Goal: Register for event/course

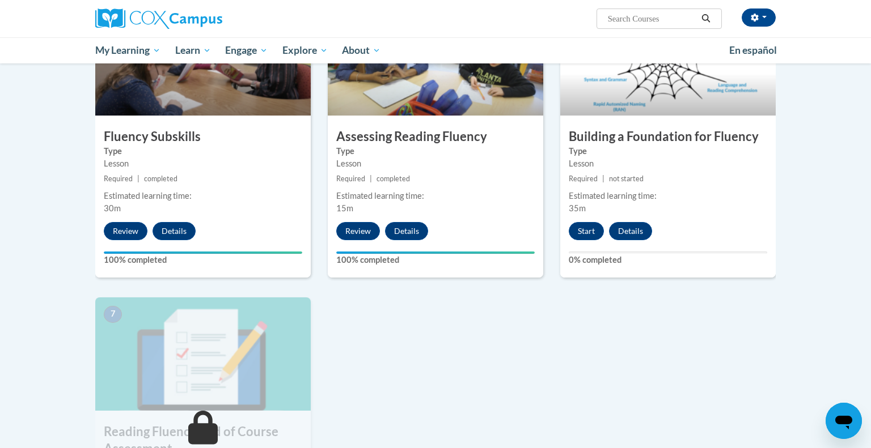
scroll to position [591, 0]
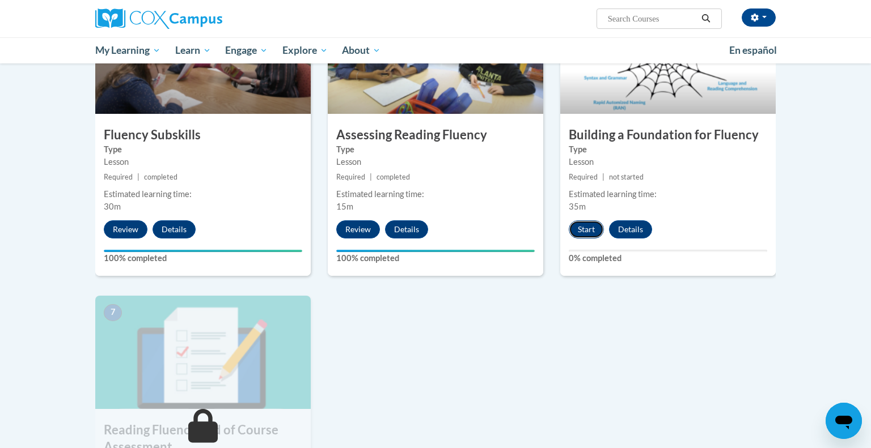
click at [581, 235] on button "Start" at bounding box center [586, 230] width 35 height 18
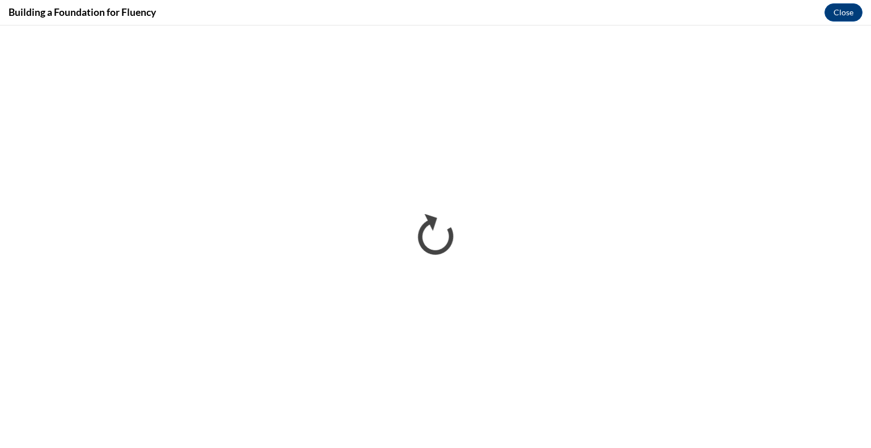
scroll to position [0, 0]
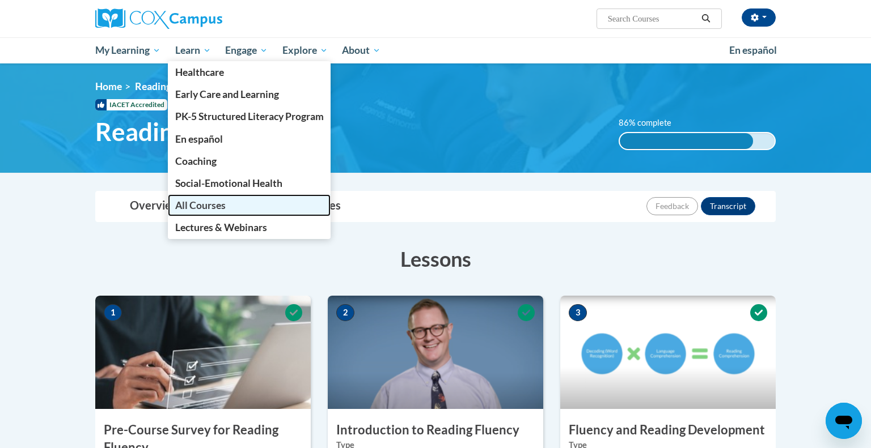
click at [201, 211] on span "All Courses" at bounding box center [200, 206] width 50 height 12
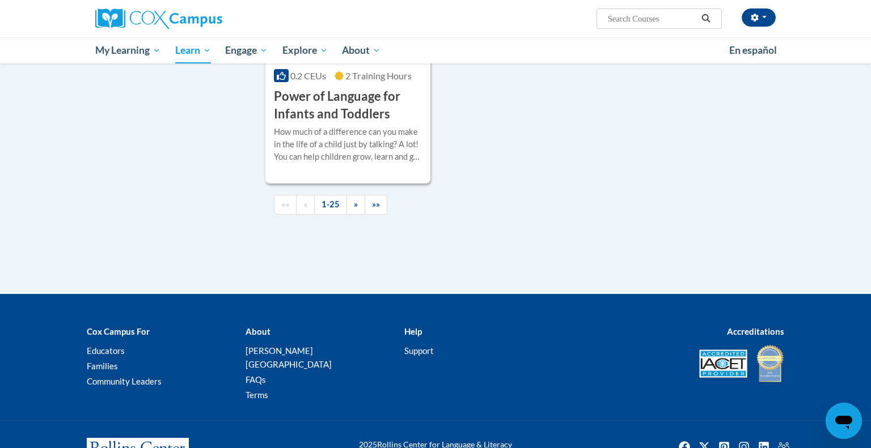
scroll to position [2716, 0]
click at [351, 214] on link "»" at bounding box center [355, 204] width 19 height 20
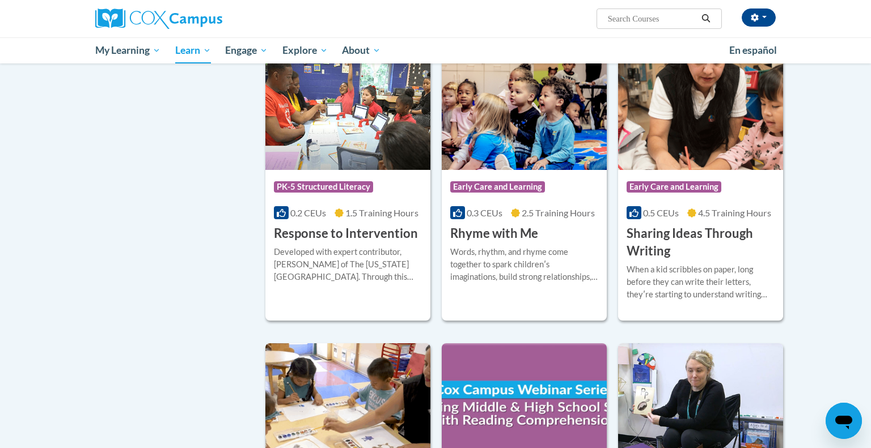
scroll to position [705, 0]
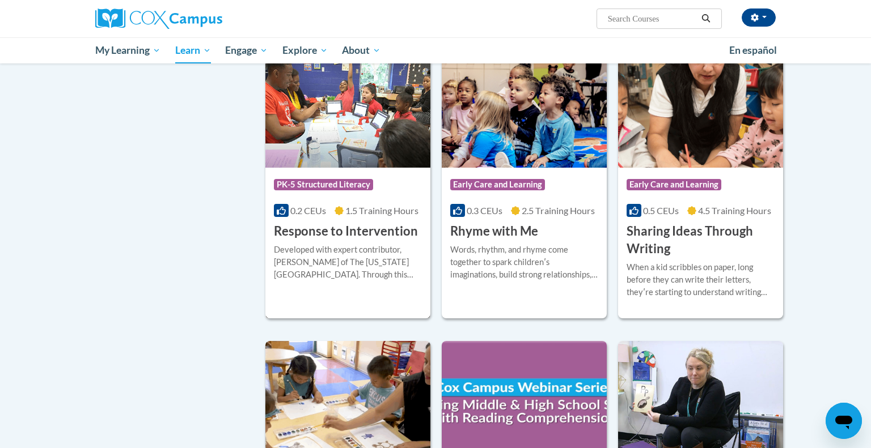
click at [369, 219] on div "Course Category: PK-5 Structured Literacy 0.2 CEUs 1.5 Training Hours COURSE Re…" at bounding box center [347, 204] width 165 height 73
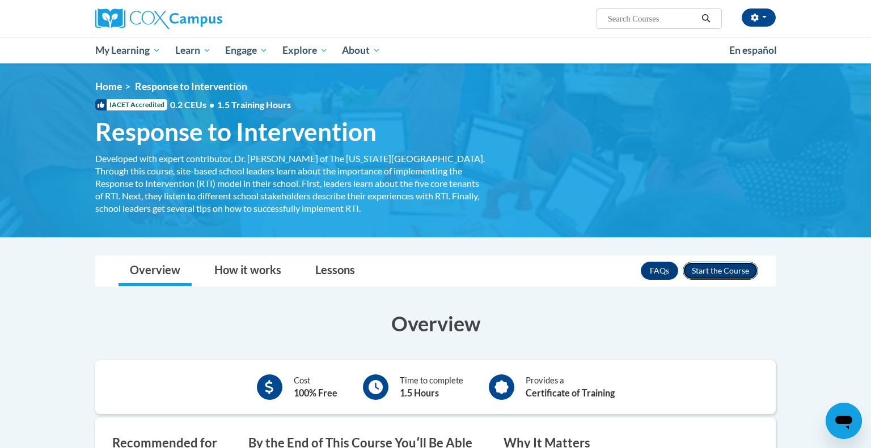
click at [703, 275] on button "Enroll" at bounding box center [720, 271] width 75 height 18
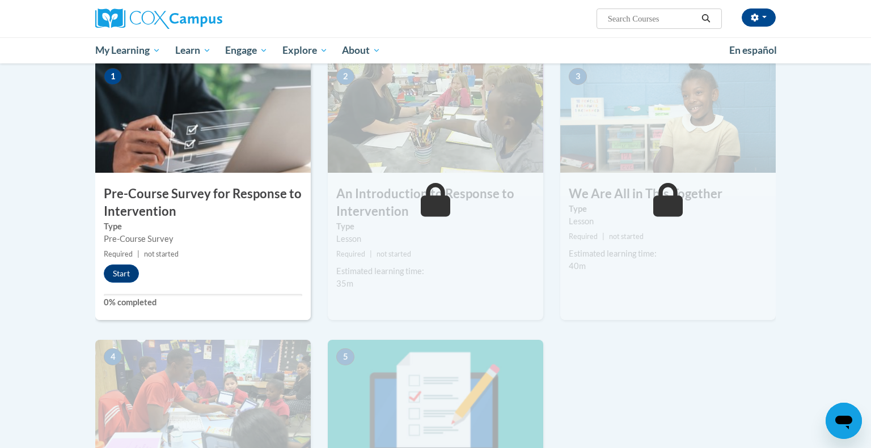
scroll to position [238, 0]
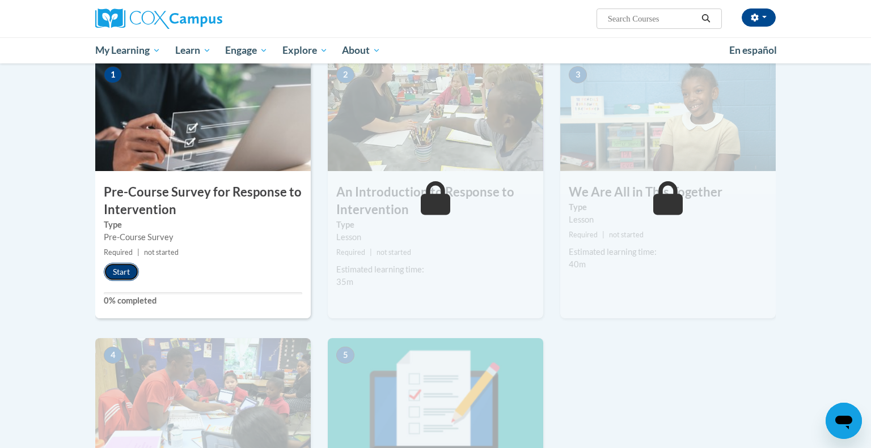
click at [119, 266] on button "Start" at bounding box center [121, 272] width 35 height 18
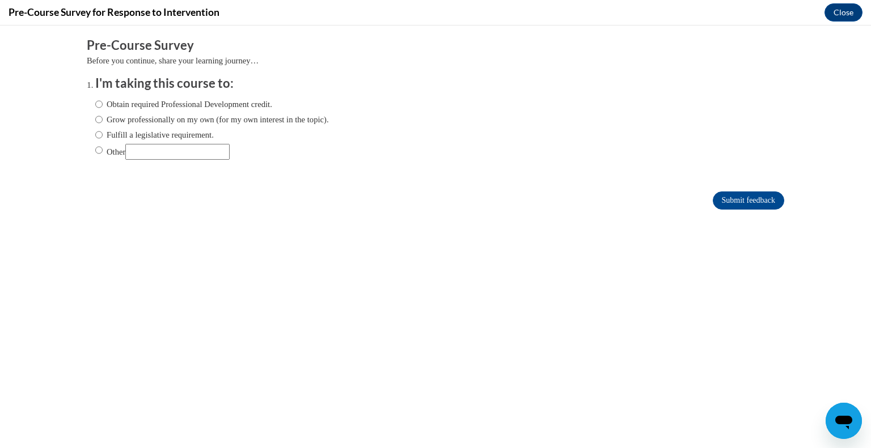
scroll to position [0, 0]
click at [98, 148] on input "Other" at bounding box center [98, 150] width 7 height 12
radio input "true"
click at [750, 198] on input "Submit feedback" at bounding box center [748, 201] width 71 height 18
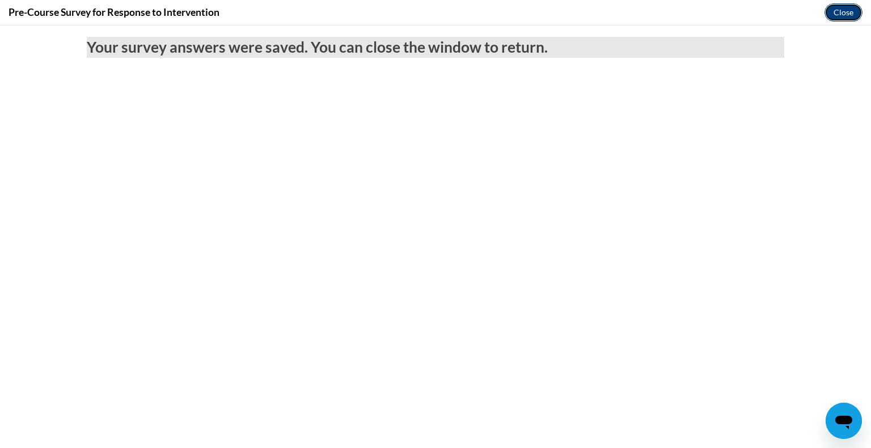
click at [844, 18] on button "Close" at bounding box center [843, 12] width 38 height 18
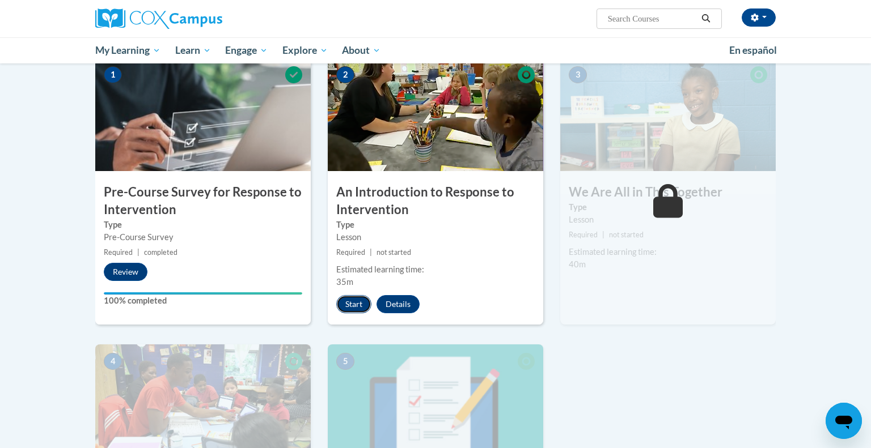
click at [351, 298] on button "Start" at bounding box center [353, 304] width 35 height 18
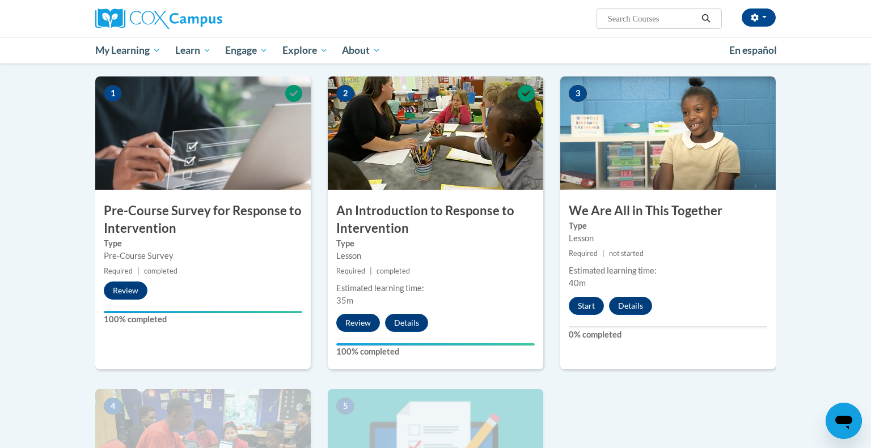
scroll to position [218, 0]
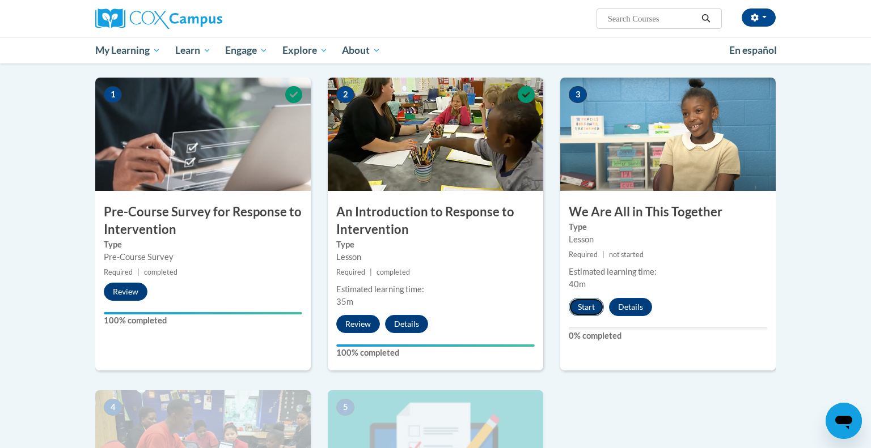
click at [587, 309] on button "Start" at bounding box center [586, 307] width 35 height 18
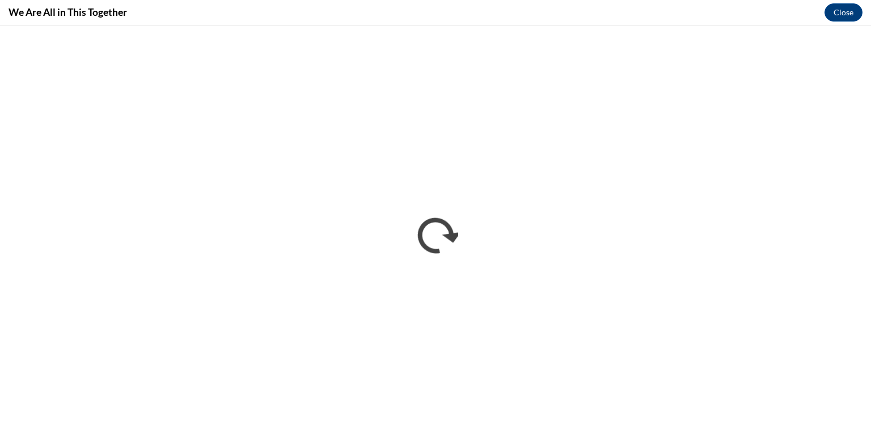
scroll to position [0, 0]
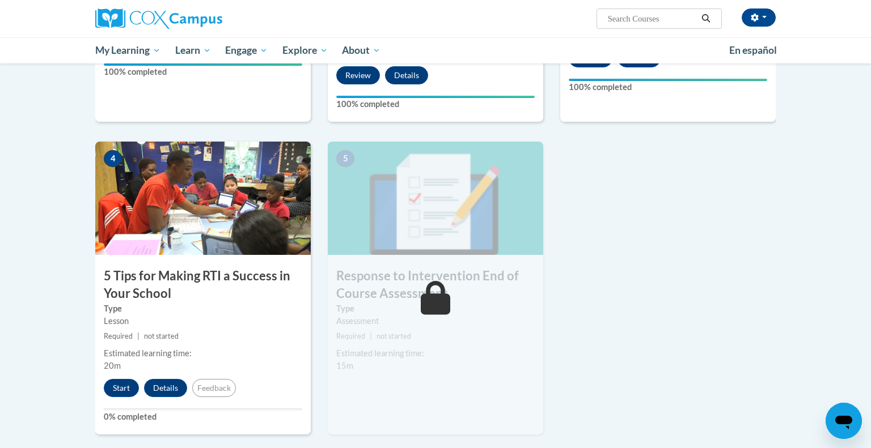
scroll to position [473, 0]
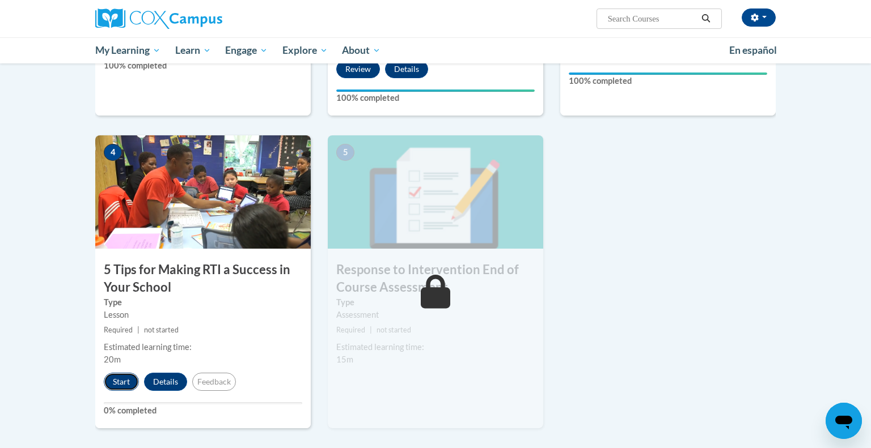
click at [122, 379] on button "Start" at bounding box center [121, 382] width 35 height 18
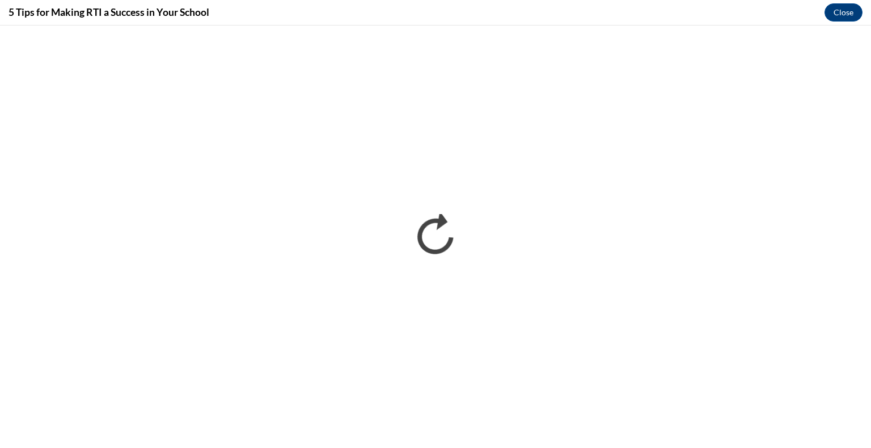
scroll to position [0, 0]
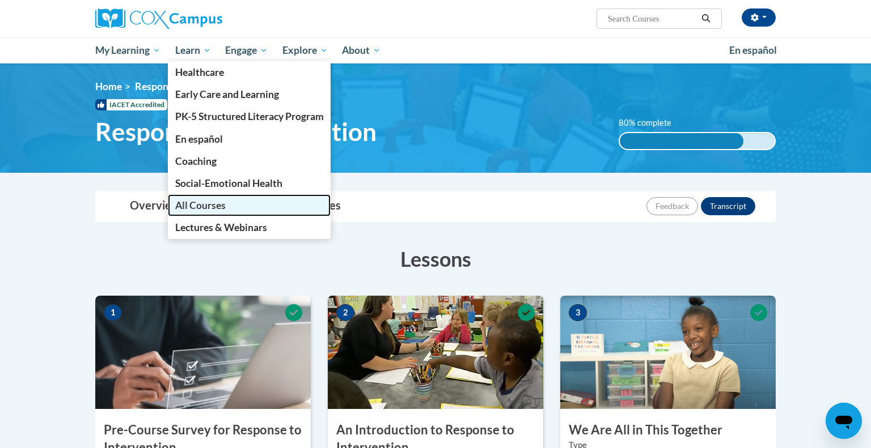
click at [203, 201] on span "All Courses" at bounding box center [200, 206] width 50 height 12
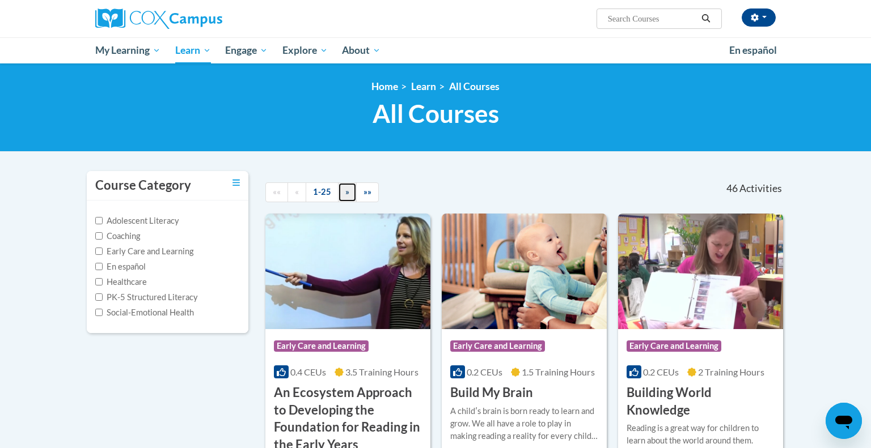
click at [345, 191] on span "»" at bounding box center [347, 192] width 4 height 10
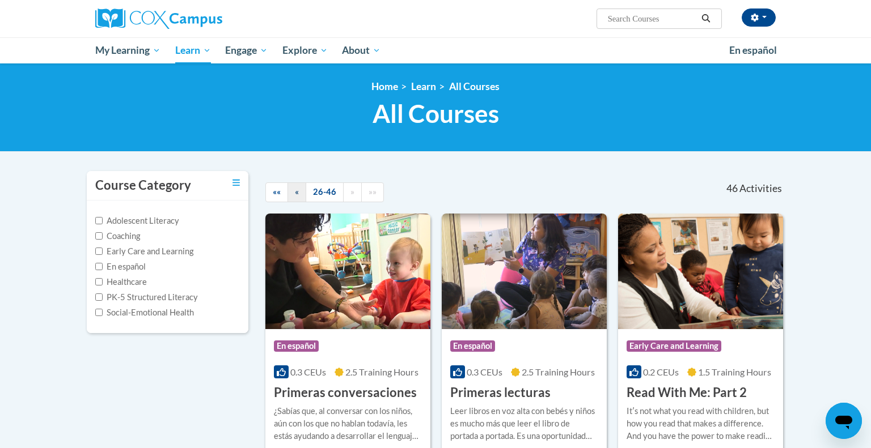
click at [298, 192] on span "«" at bounding box center [297, 192] width 4 height 10
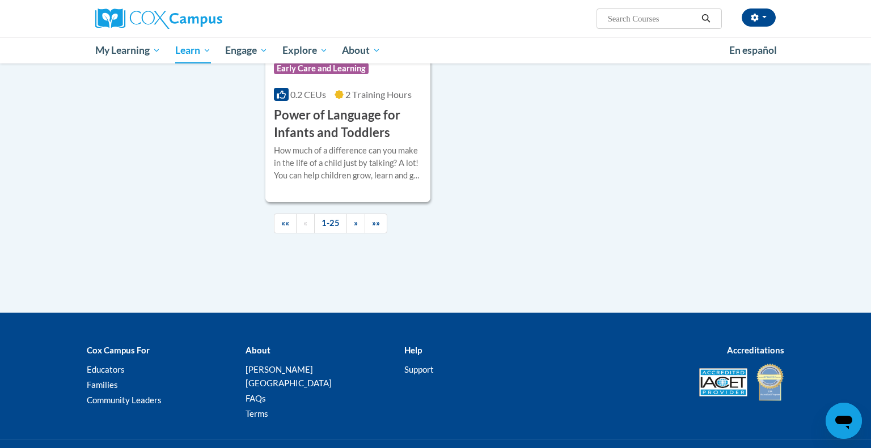
scroll to position [2715, 0]
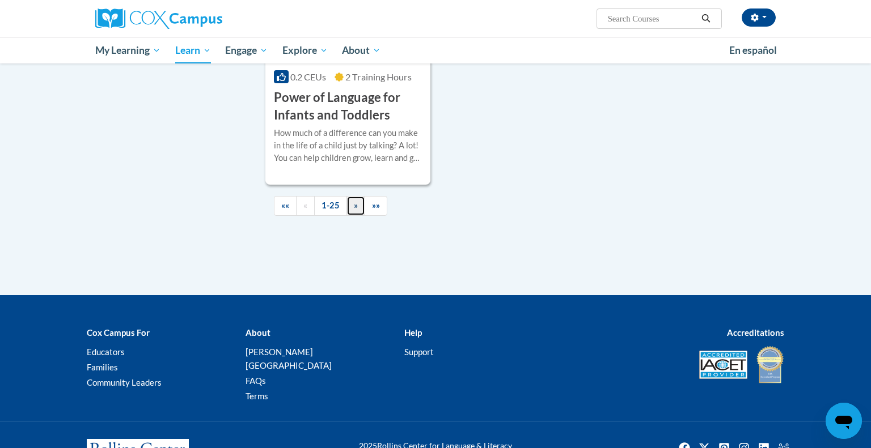
click at [354, 210] on span "»" at bounding box center [356, 206] width 4 height 10
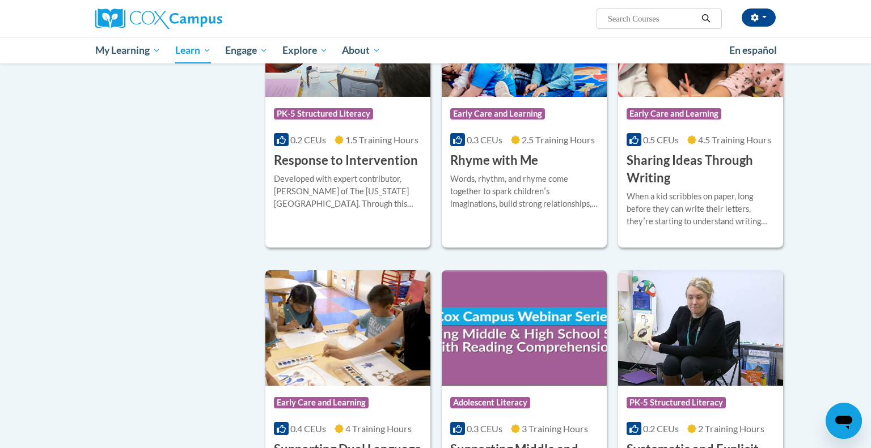
scroll to position [0, 0]
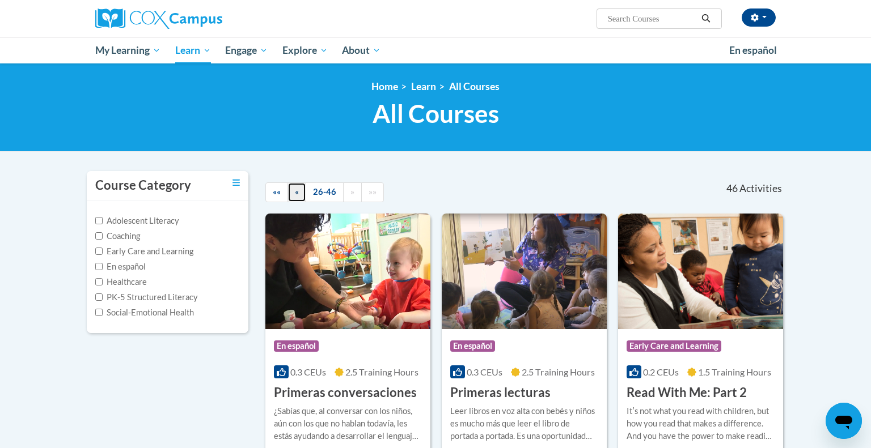
click at [295, 193] on span "«" at bounding box center [297, 192] width 4 height 10
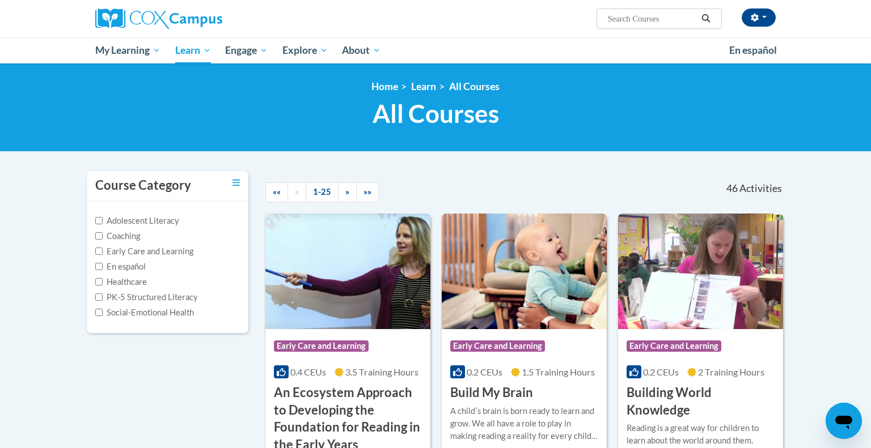
click at [675, 18] on input "Search..." at bounding box center [652, 19] width 91 height 14
type input "phonics"
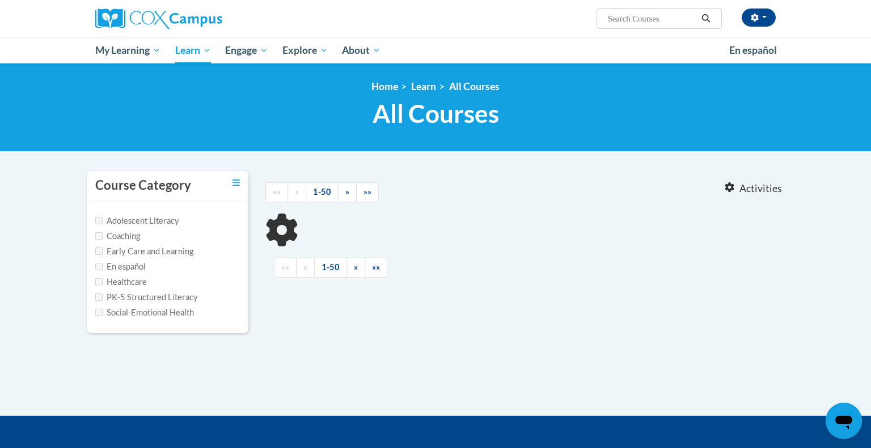
type input "phonics"
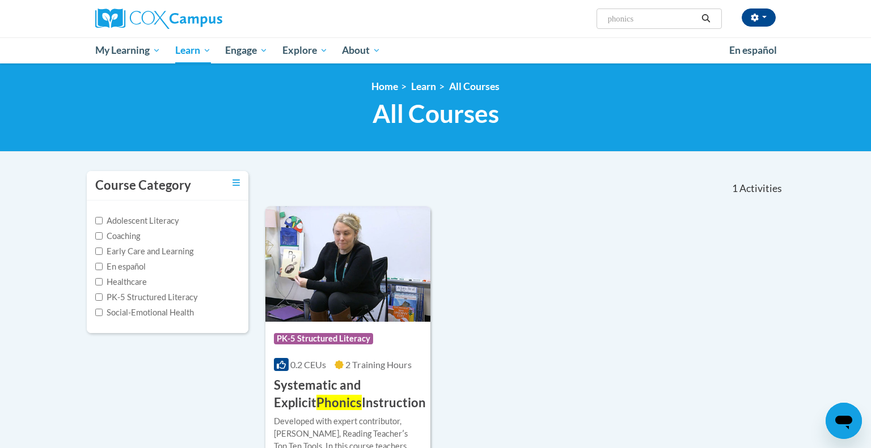
scroll to position [92, 0]
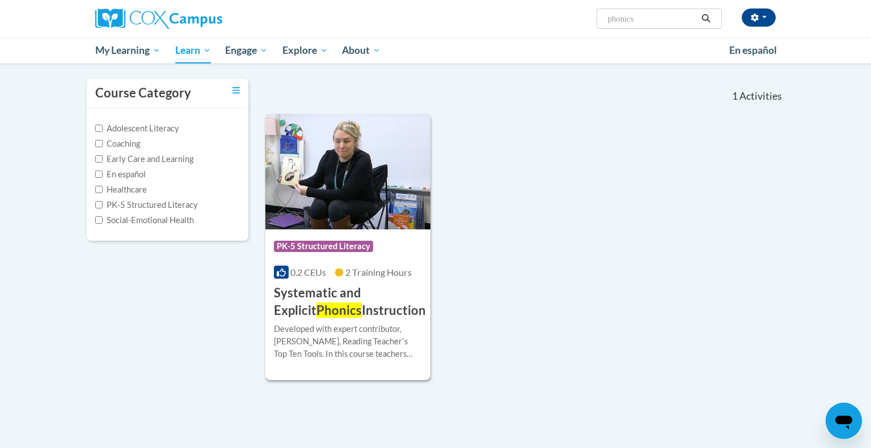
click at [351, 178] on img at bounding box center [347, 172] width 165 height 116
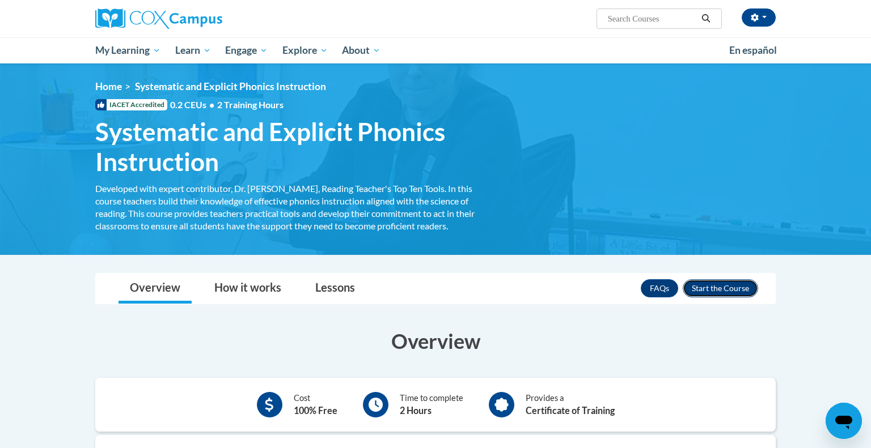
click at [724, 290] on button "Enroll" at bounding box center [720, 288] width 75 height 18
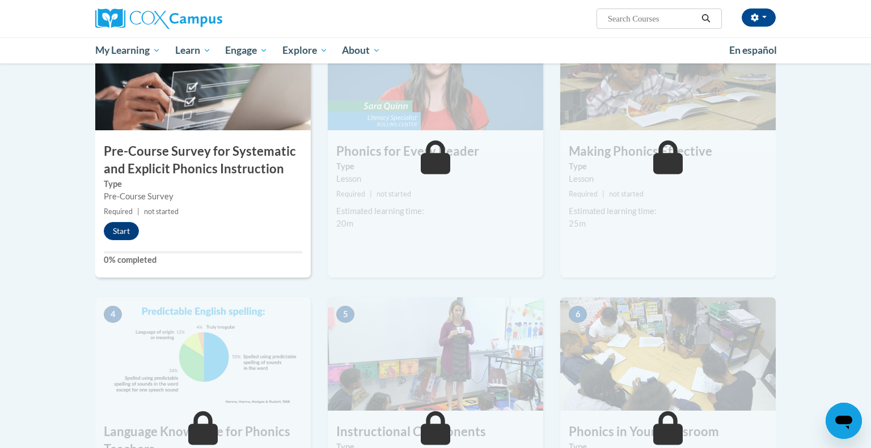
scroll to position [291, 0]
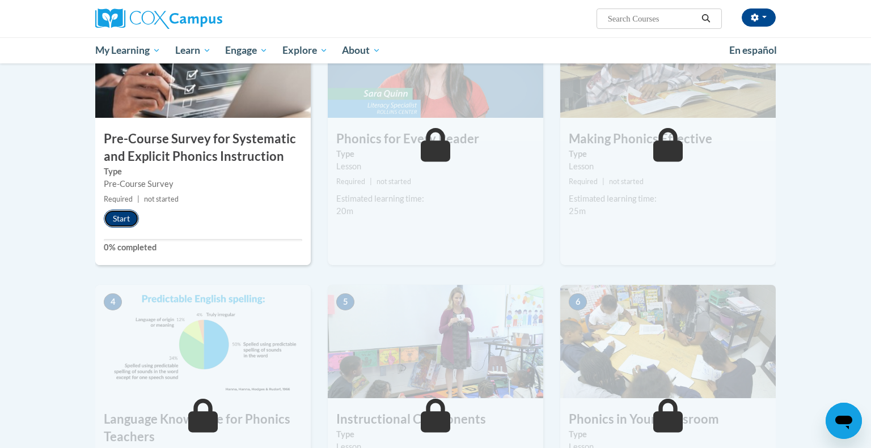
click at [120, 223] on button "Start" at bounding box center [121, 219] width 35 height 18
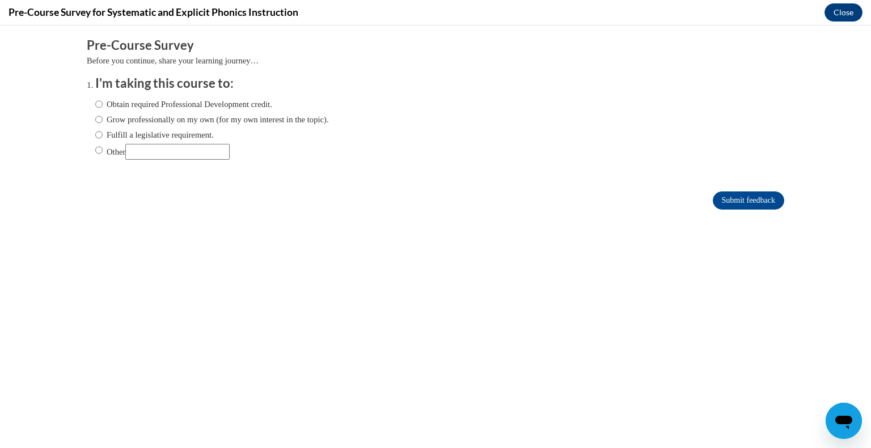
scroll to position [0, 0]
click at [98, 152] on input "Other" at bounding box center [98, 150] width 7 height 12
radio input "true"
click at [748, 209] on form "Pre-Course Survey Before you continue, share your learning journey… I'm taking …" at bounding box center [435, 129] width 697 height 185
click at [745, 206] on input "Submit feedback" at bounding box center [748, 201] width 71 height 18
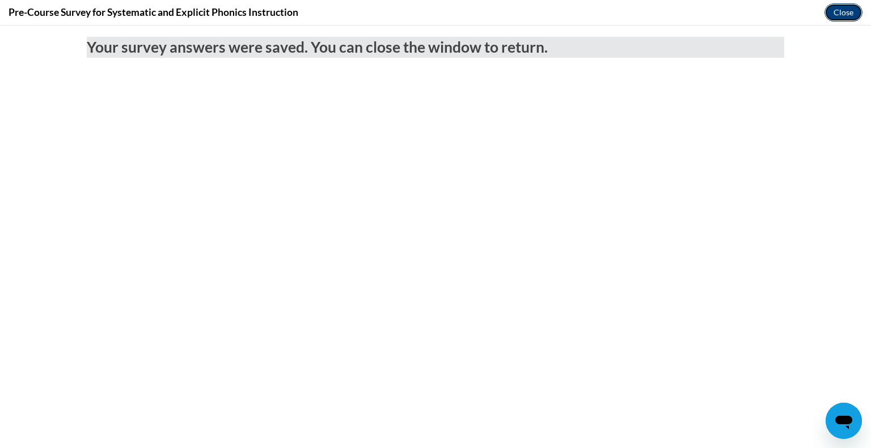
click at [836, 15] on button "Close" at bounding box center [843, 12] width 38 height 18
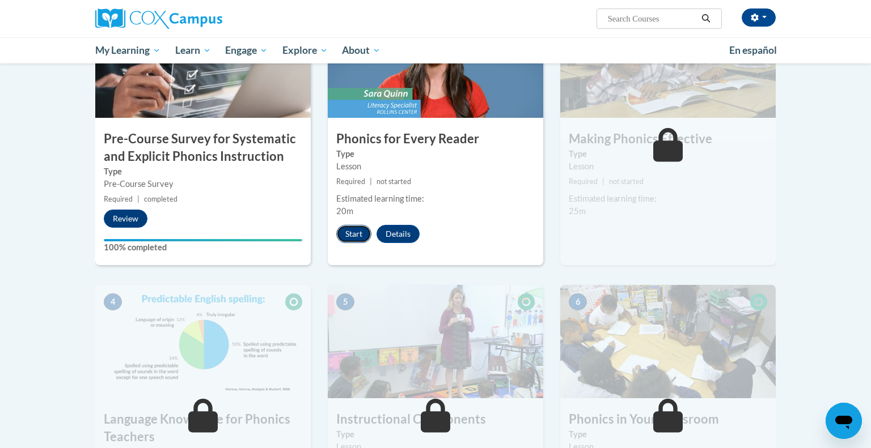
click at [353, 232] on button "Start" at bounding box center [353, 234] width 35 height 18
